Goal: Task Accomplishment & Management: Use online tool/utility

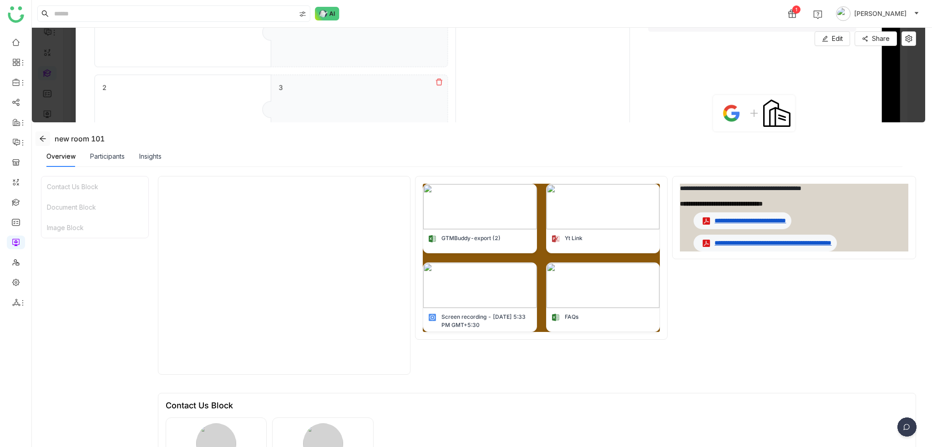
click at [38, 137] on span at bounding box center [43, 138] width 14 height 7
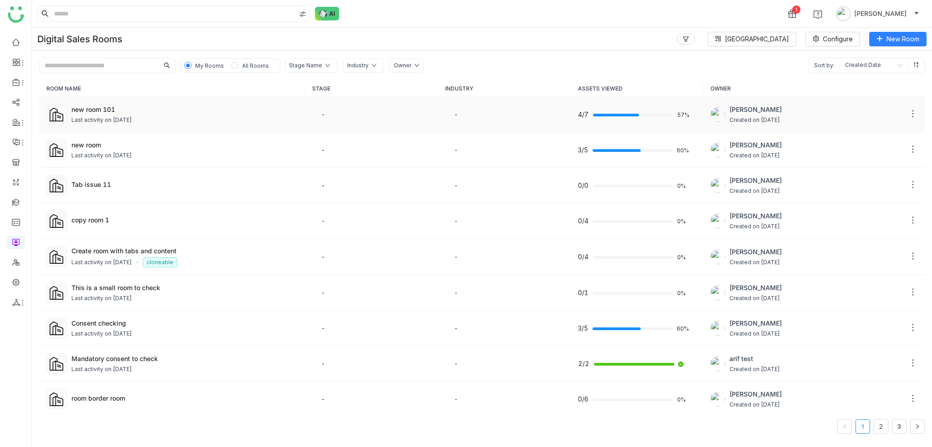
click at [912, 112] on td "[PERSON_NAME] Created on [DATE]" at bounding box center [814, 115] width 222 height 36
click at [908, 117] on icon at bounding box center [912, 113] width 9 height 9
click at [20, 278] on link at bounding box center [16, 282] width 8 height 8
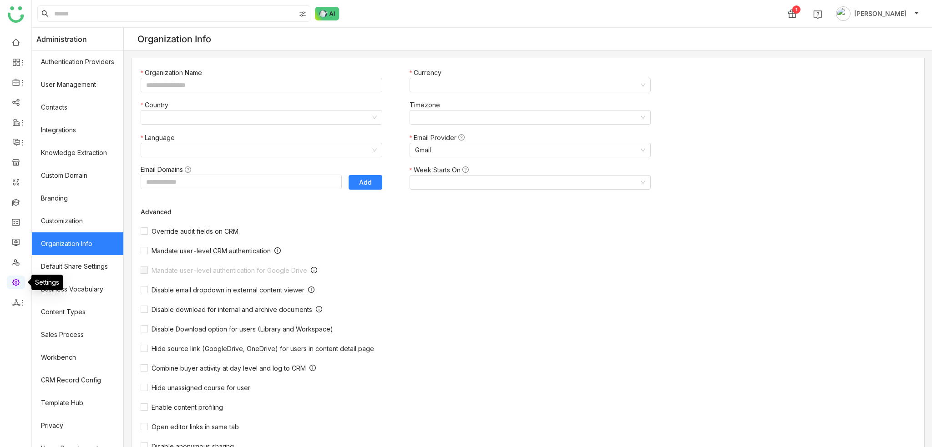
type input "*******"
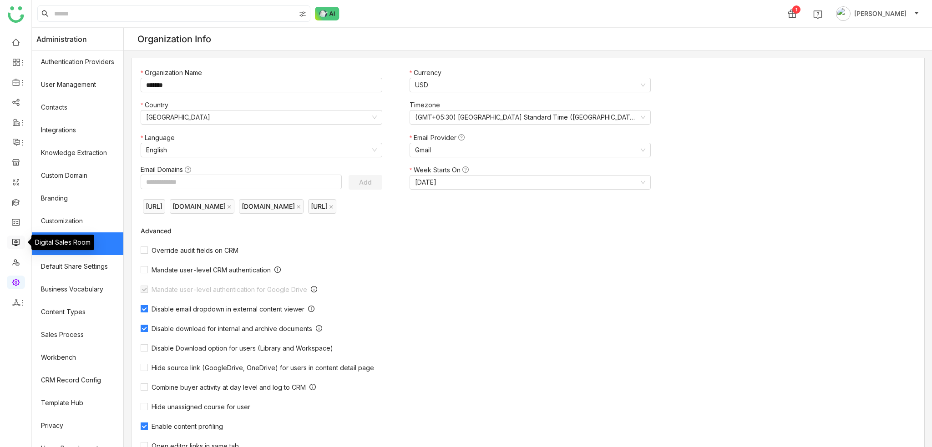
click at [20, 238] on link at bounding box center [16, 242] width 8 height 8
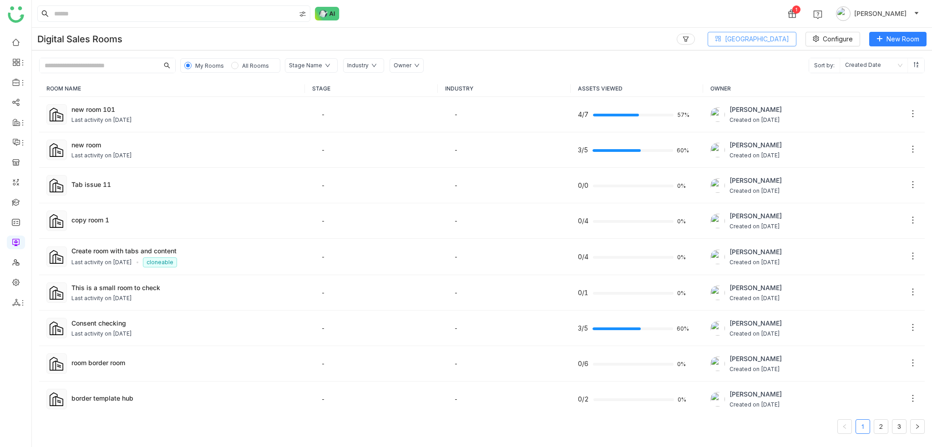
click at [775, 42] on span "[GEOGRAPHIC_DATA]" at bounding box center [757, 39] width 64 height 10
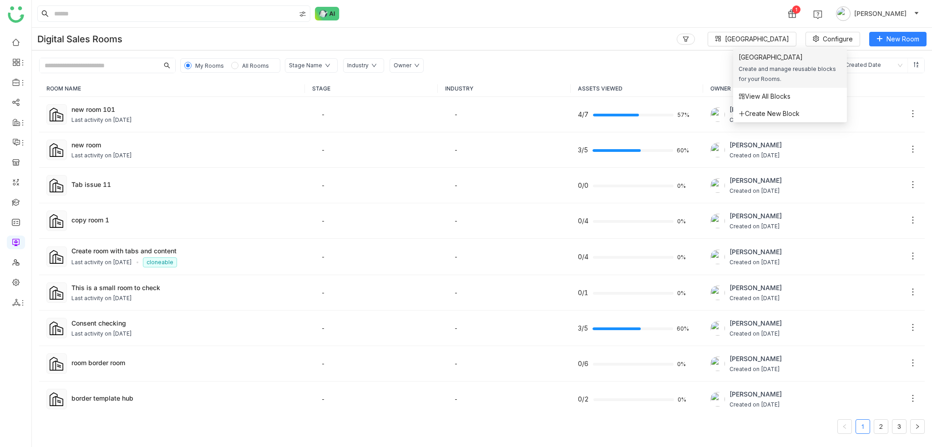
click at [767, 63] on div "Block Library Create and manage reusable blocks for your Rooms." at bounding box center [790, 68] width 103 height 32
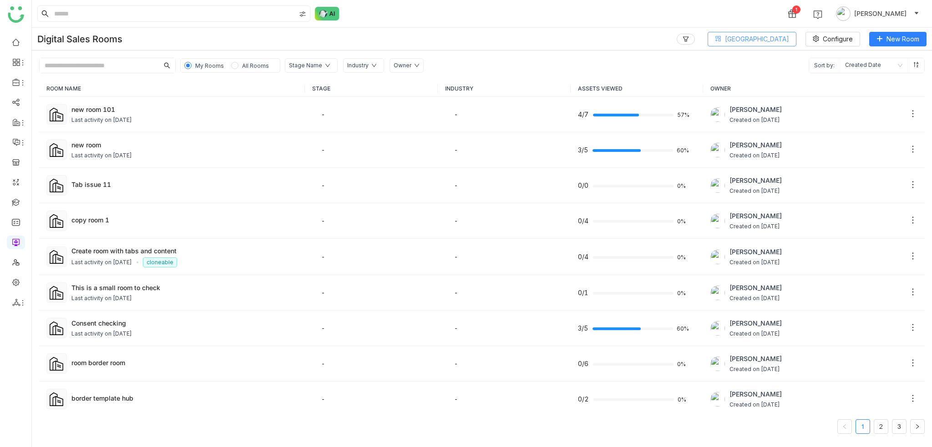
click at [772, 39] on span "[GEOGRAPHIC_DATA]" at bounding box center [757, 39] width 64 height 10
click at [757, 95] on span "View All Blocks" at bounding box center [765, 96] width 52 height 10
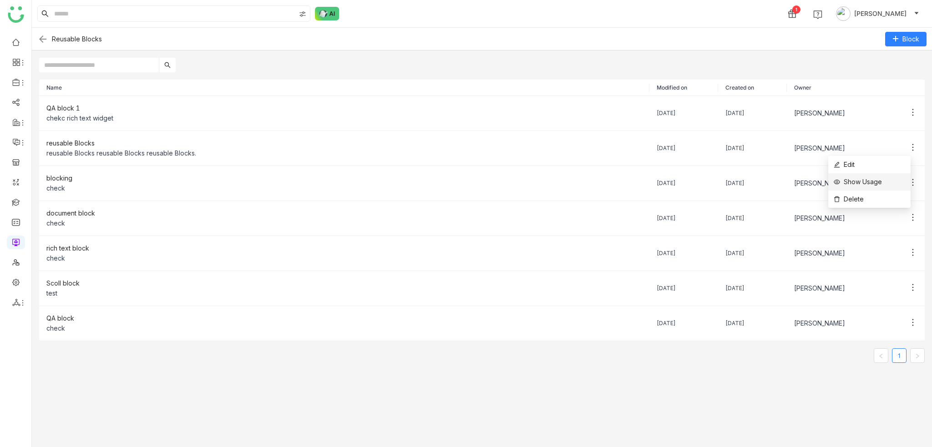
click at [905, 183] on li "Show Usage" at bounding box center [869, 181] width 82 height 17
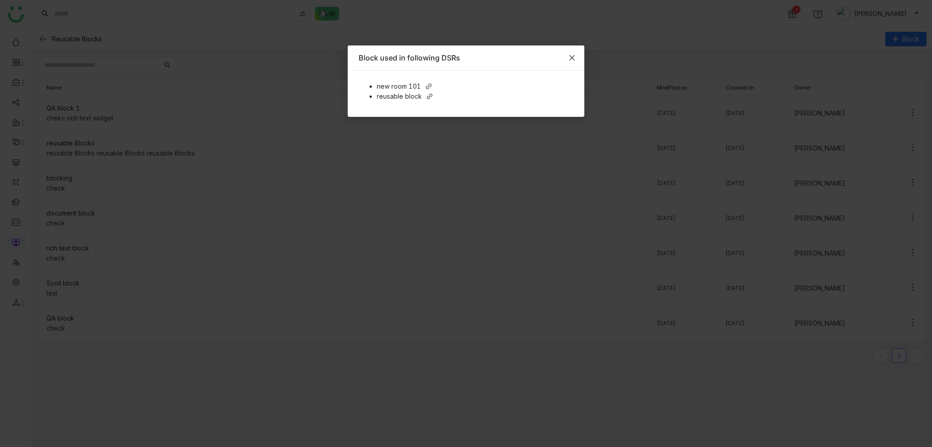
click at [579, 58] on span "Close" at bounding box center [572, 58] width 25 height 25
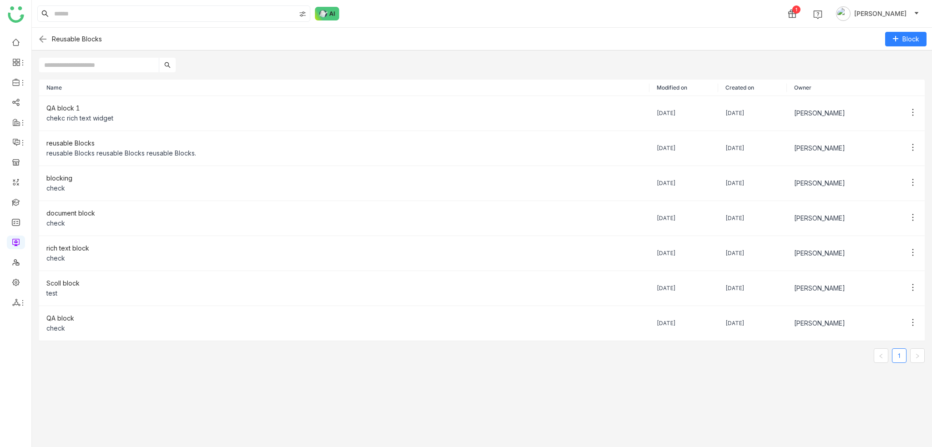
click at [132, 63] on input "text" at bounding box center [99, 65] width 120 height 15
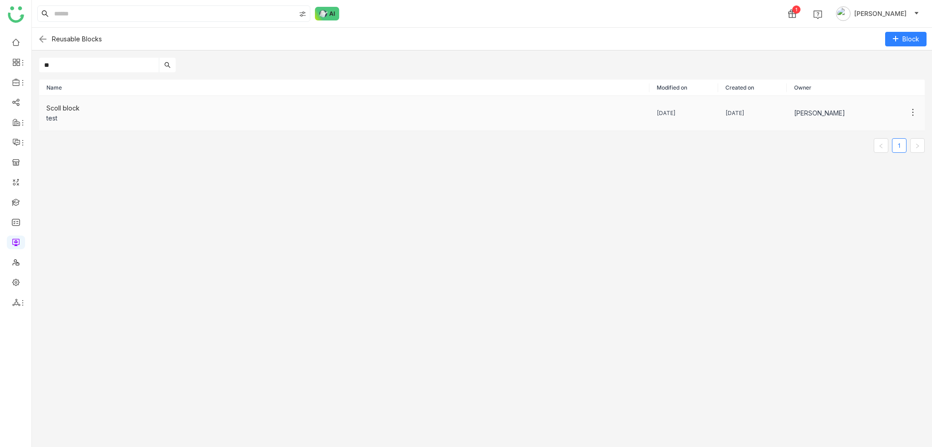
type input "**"
click at [83, 113] on div "test" at bounding box center [344, 118] width 596 height 10
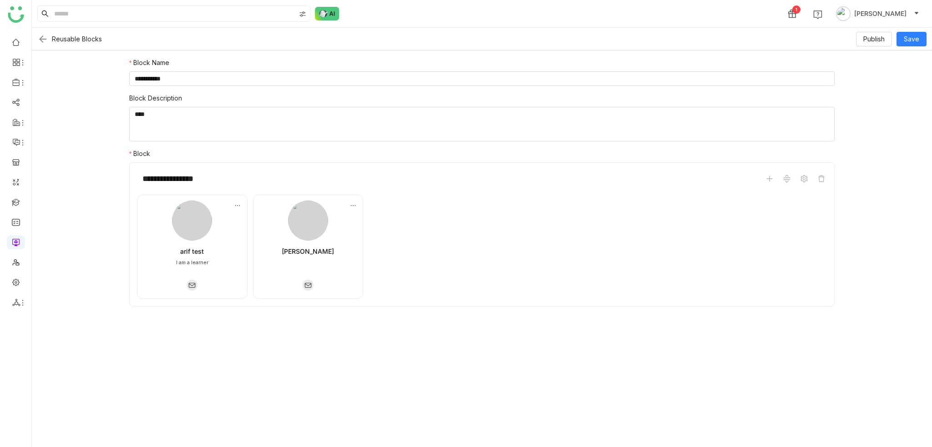
click at [42, 38] on img at bounding box center [42, 39] width 11 height 11
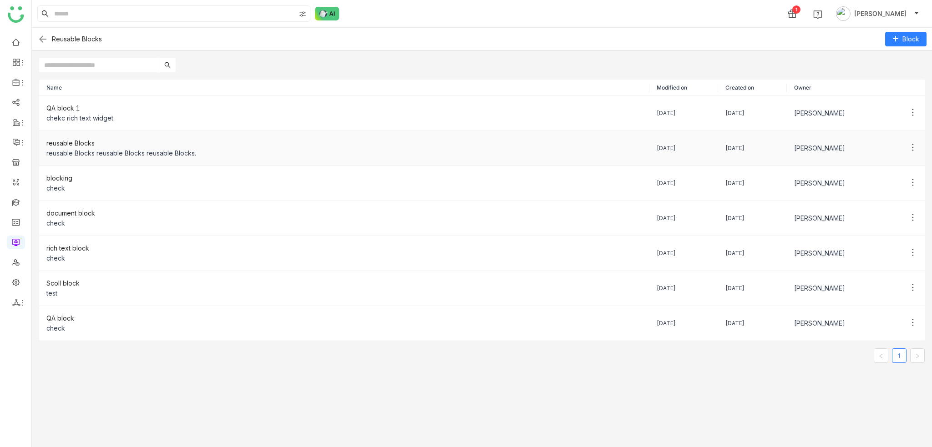
click at [113, 146] on div "reusable Blocks" at bounding box center [344, 143] width 596 height 10
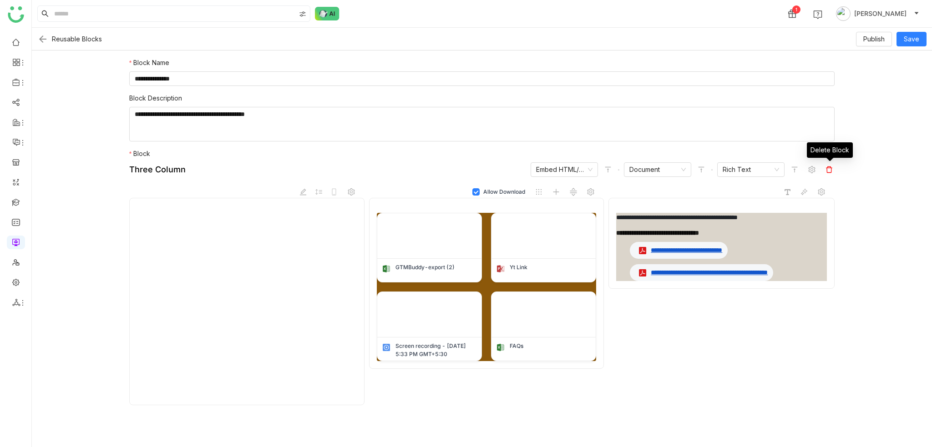
click at [832, 171] on icon at bounding box center [829, 169] width 7 height 7
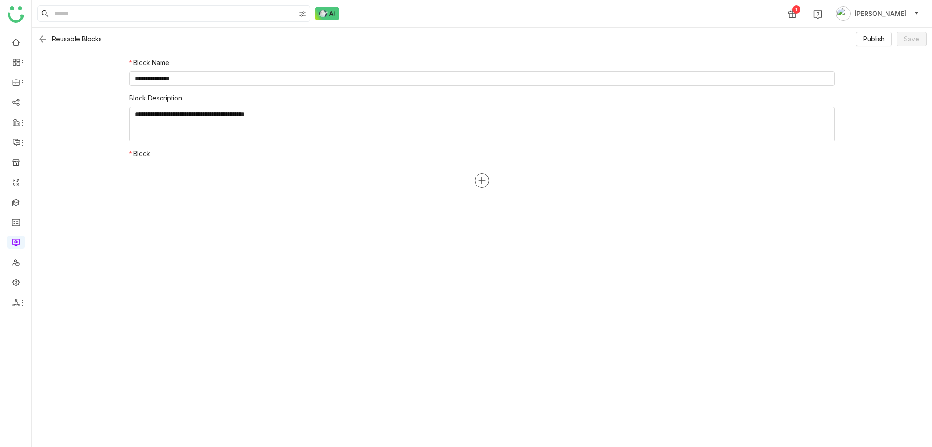
click at [476, 178] on div at bounding box center [482, 180] width 15 height 15
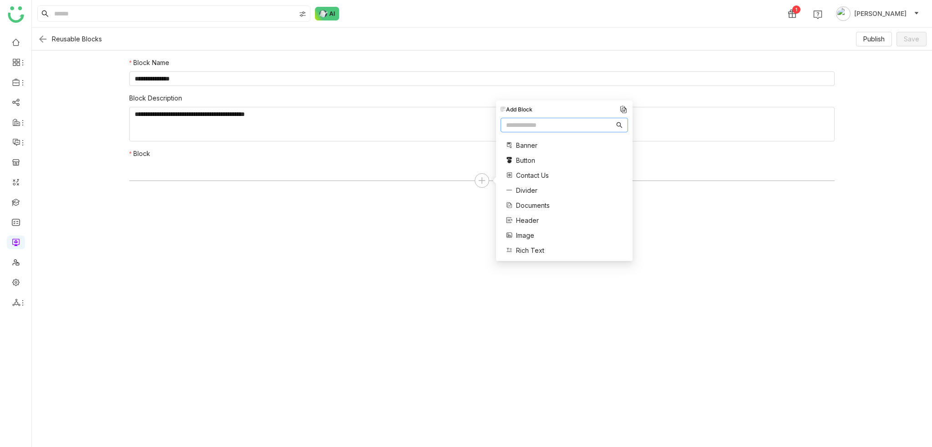
scroll to position [123, 0]
click at [533, 203] on span "Panda Doc" at bounding box center [532, 202] width 33 height 10
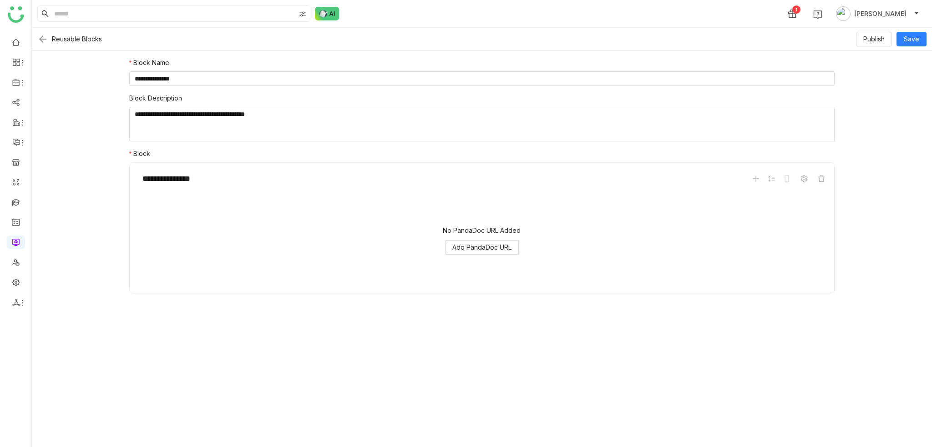
click at [37, 38] on img at bounding box center [42, 39] width 11 height 11
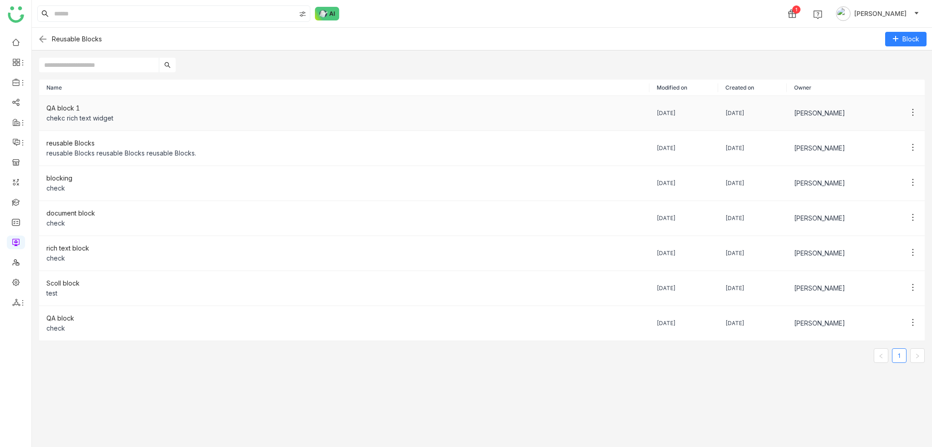
click at [89, 112] on div "QA block 1" at bounding box center [344, 108] width 596 height 10
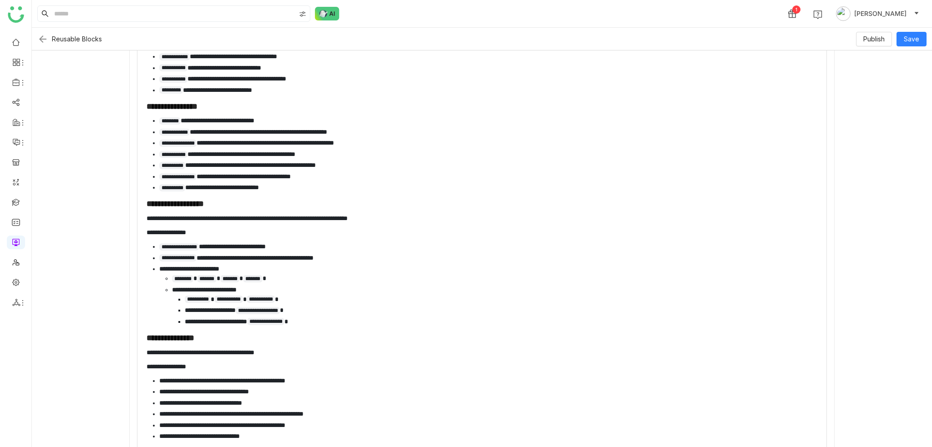
scroll to position [386, 0]
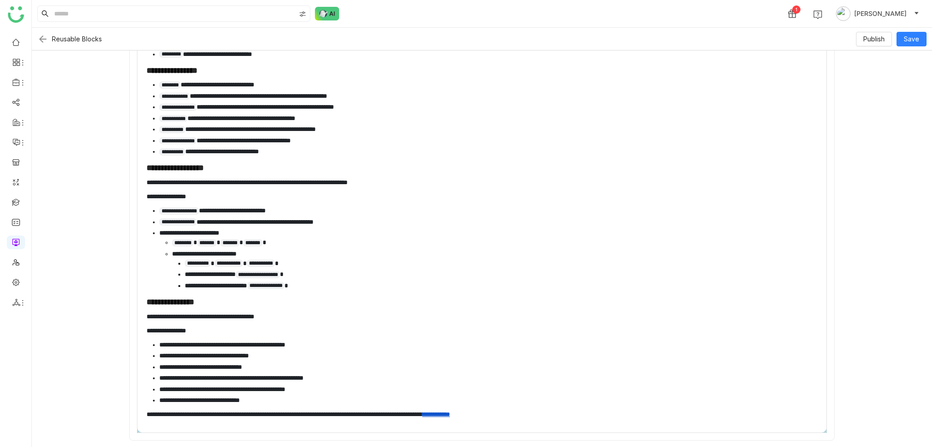
click at [42, 42] on img at bounding box center [42, 39] width 11 height 11
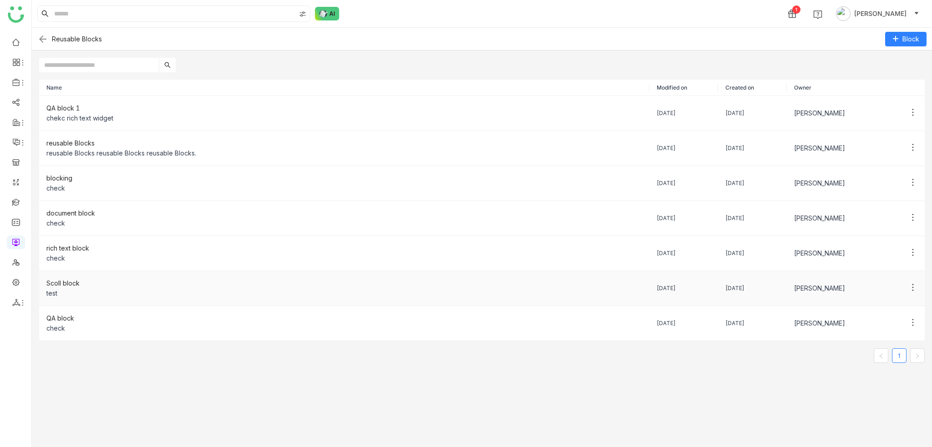
click at [81, 297] on td "Scoll block test" at bounding box center [344, 288] width 610 height 35
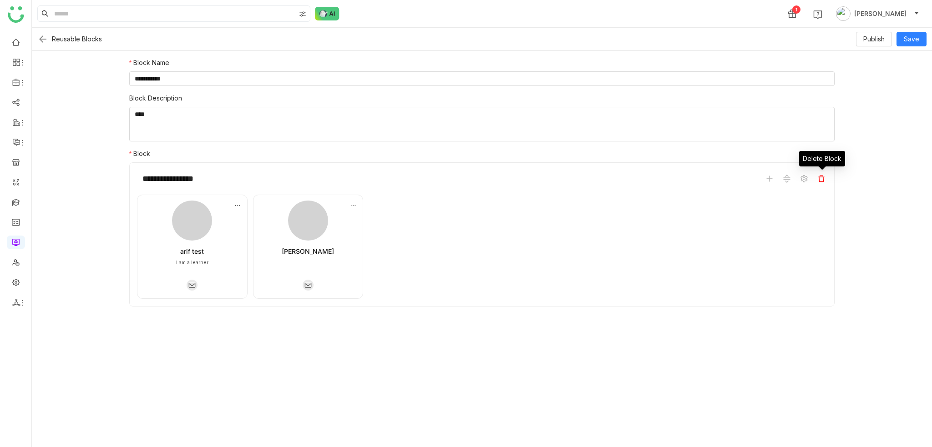
click at [825, 183] on span at bounding box center [821, 178] width 11 height 11
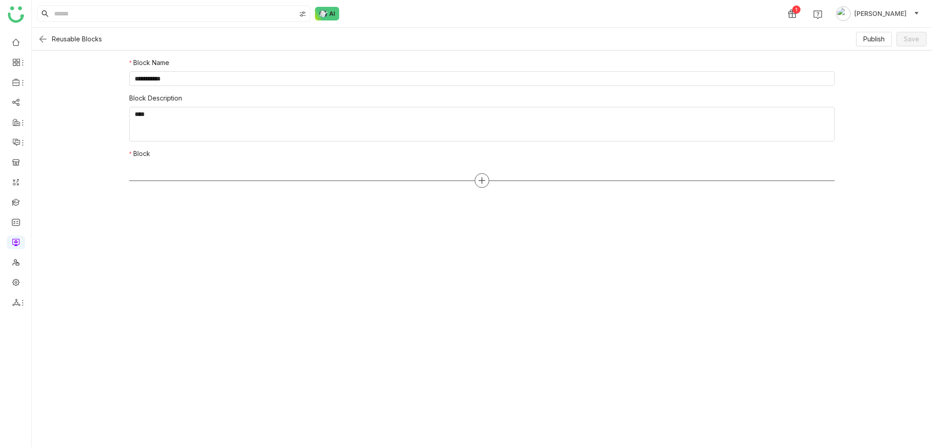
click at [487, 175] on div at bounding box center [482, 180] width 15 height 15
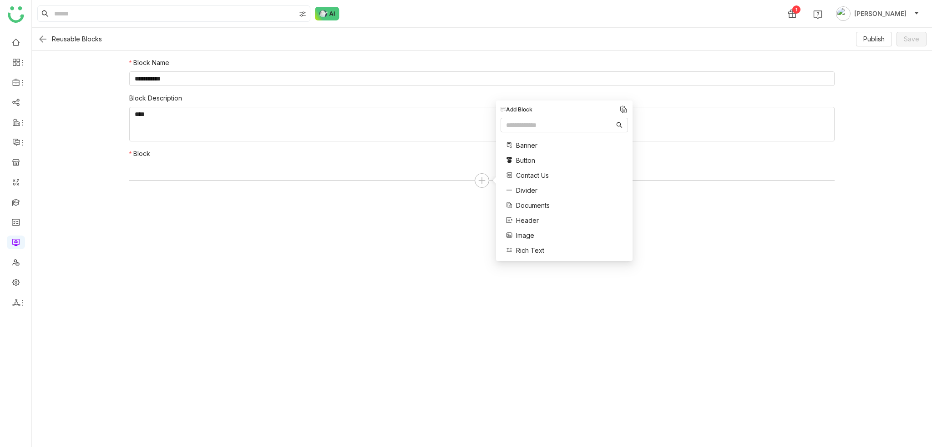
click at [534, 205] on span "Documents" at bounding box center [533, 206] width 34 height 10
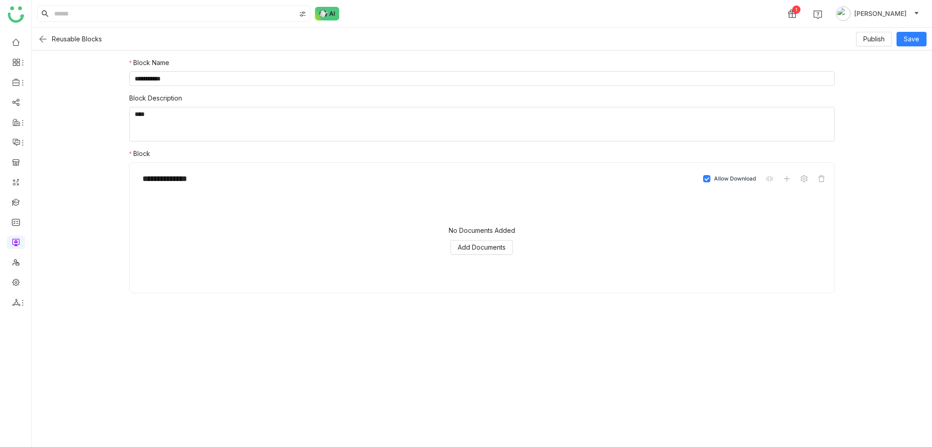
click at [41, 39] on img at bounding box center [42, 39] width 11 height 11
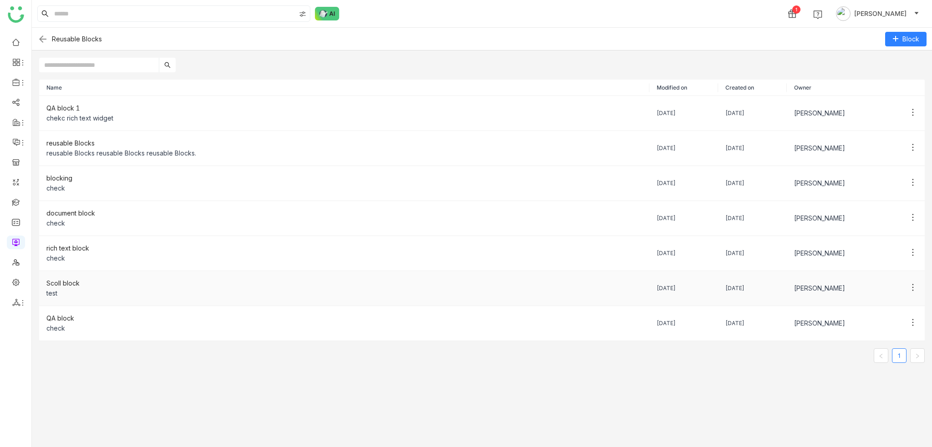
click at [77, 290] on div "test" at bounding box center [344, 294] width 596 height 10
